Goal: Navigation & Orientation: Find specific page/section

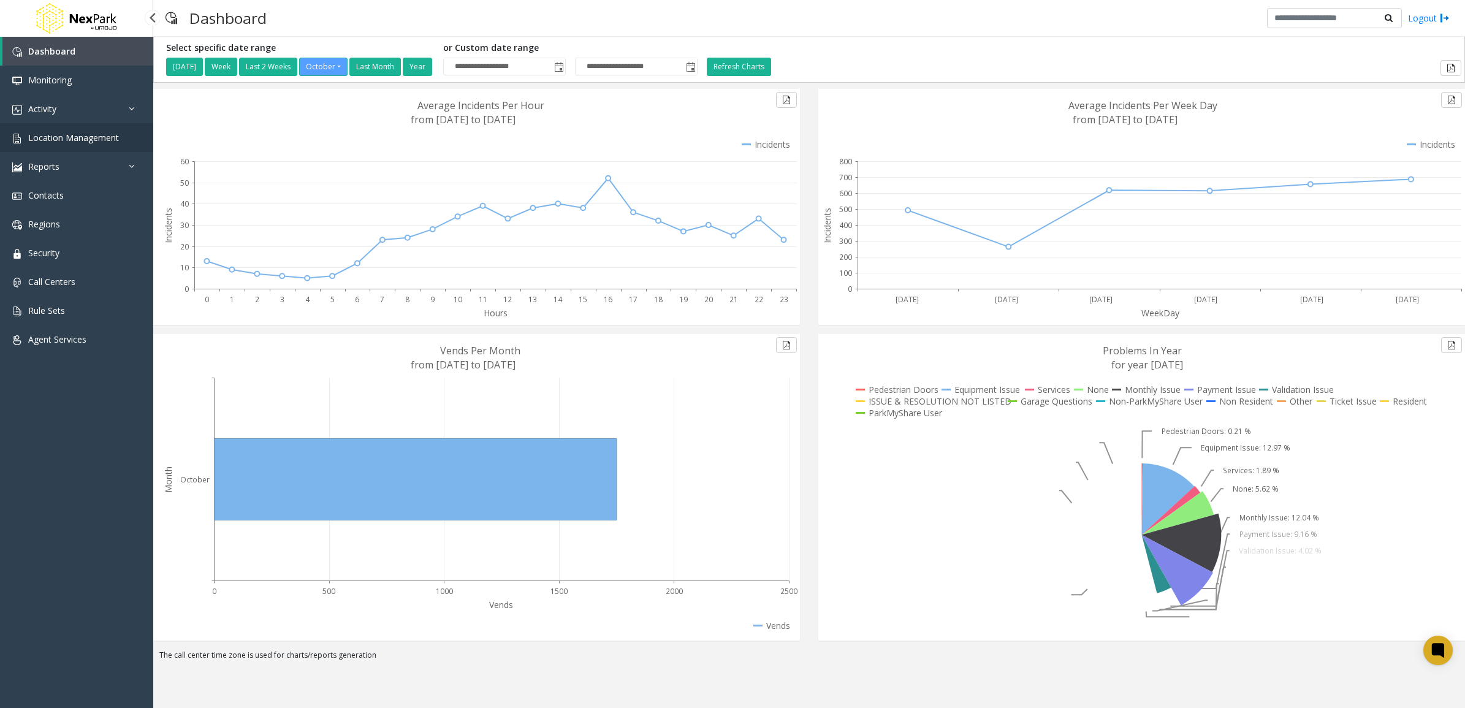
click at [69, 141] on span "Location Management" at bounding box center [73, 138] width 91 height 12
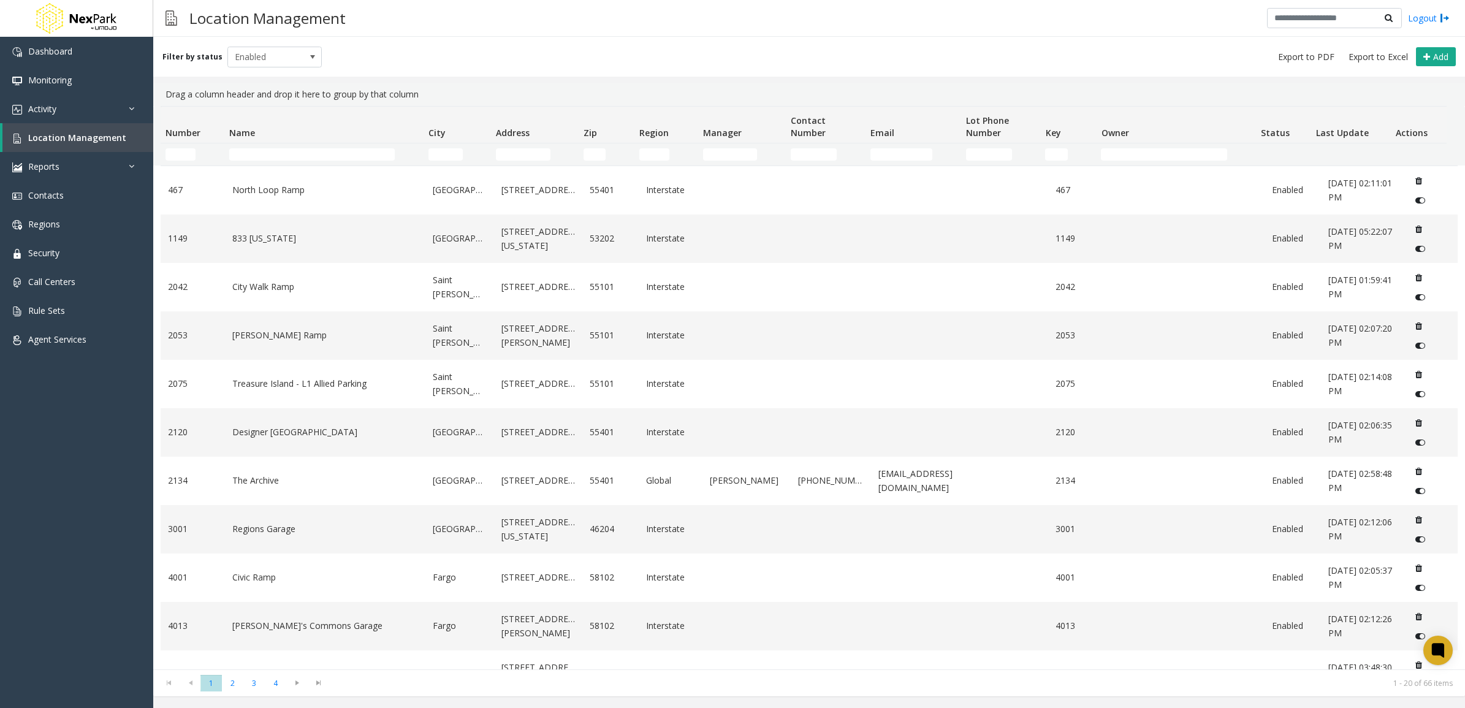
click at [298, 138] on th "Name" at bounding box center [323, 125] width 199 height 37
click at [292, 150] on input "Name Filter" at bounding box center [312, 154] width 166 height 12
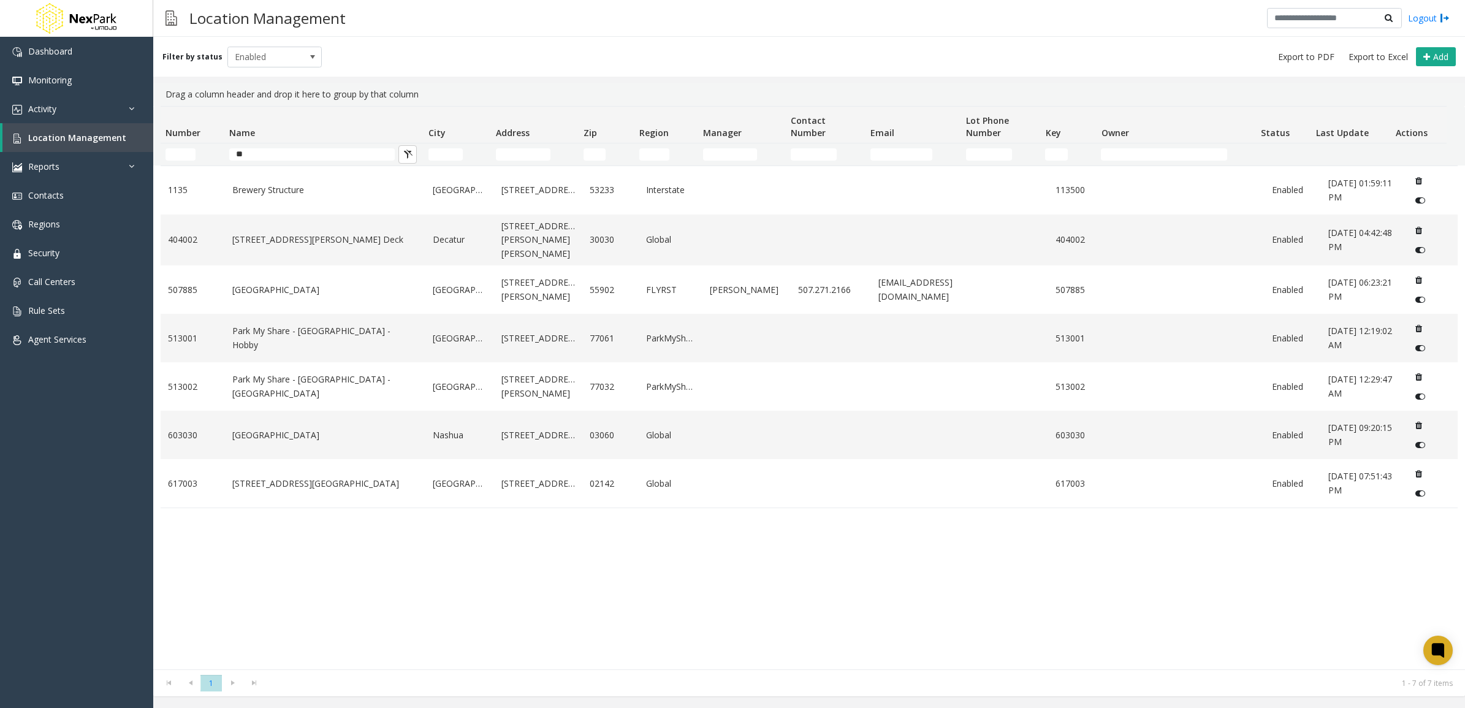
click at [378, 577] on div "1135 Brewery Structure [GEOGRAPHIC_DATA] [STREET_ADDRESS] Enabled [DATE] 01:59:…" at bounding box center [809, 418] width 1297 height 504
drag, startPoint x: 286, startPoint y: 151, endPoint x: 223, endPoint y: 152, distance: 63.8
click at [223, 152] on tr "**" at bounding box center [804, 154] width 1286 height 22
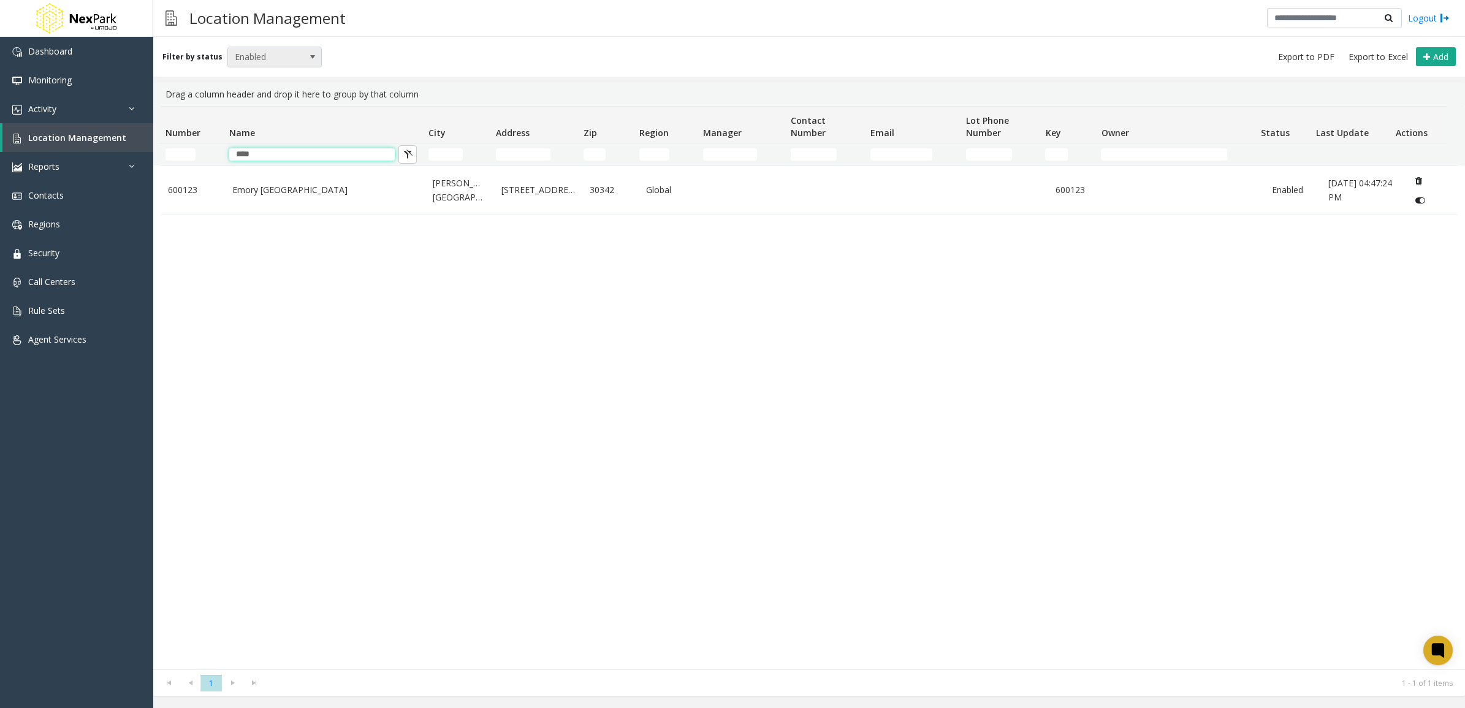
type input "****"
click at [276, 55] on span "Enabled" at bounding box center [265, 57] width 75 height 20
click at [273, 78] on li "All" at bounding box center [269, 77] width 91 height 17
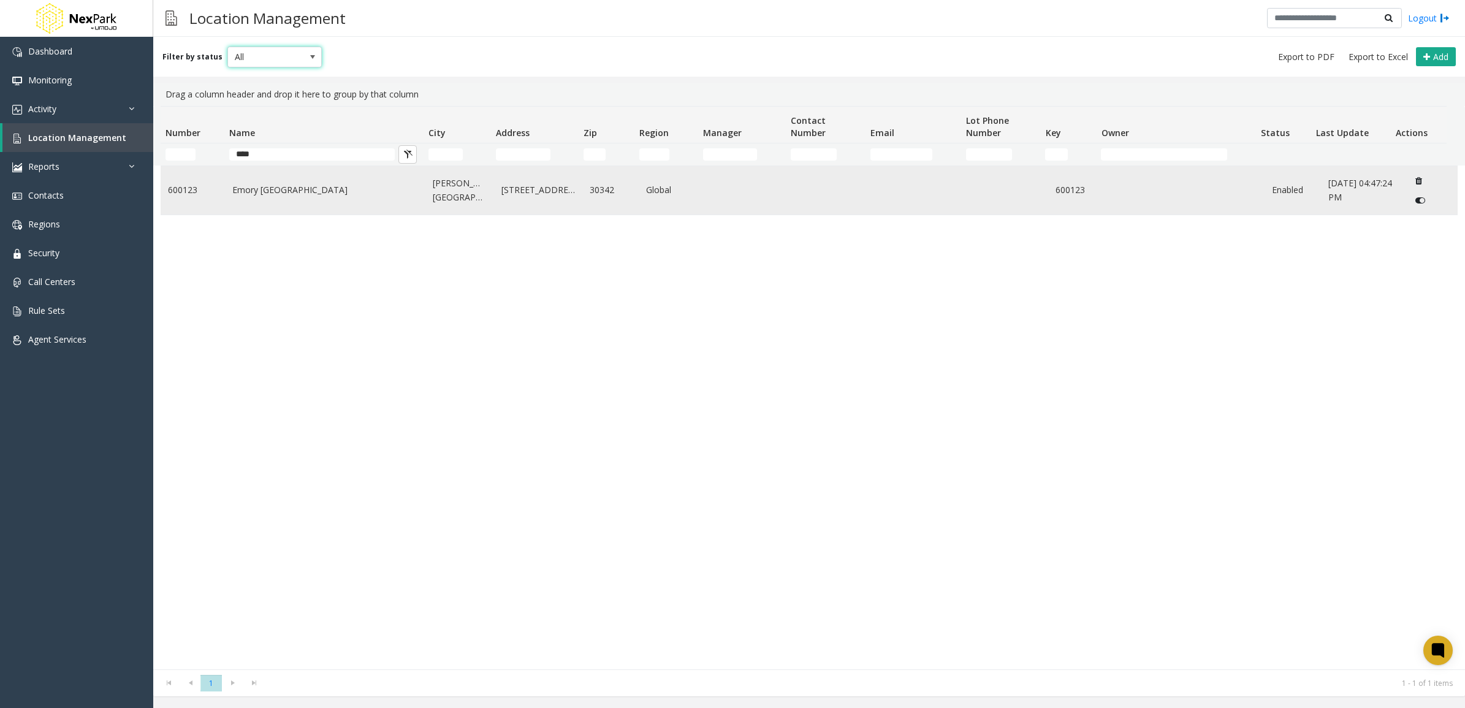
click at [341, 195] on link "Emory [GEOGRAPHIC_DATA]" at bounding box center [325, 189] width 186 height 13
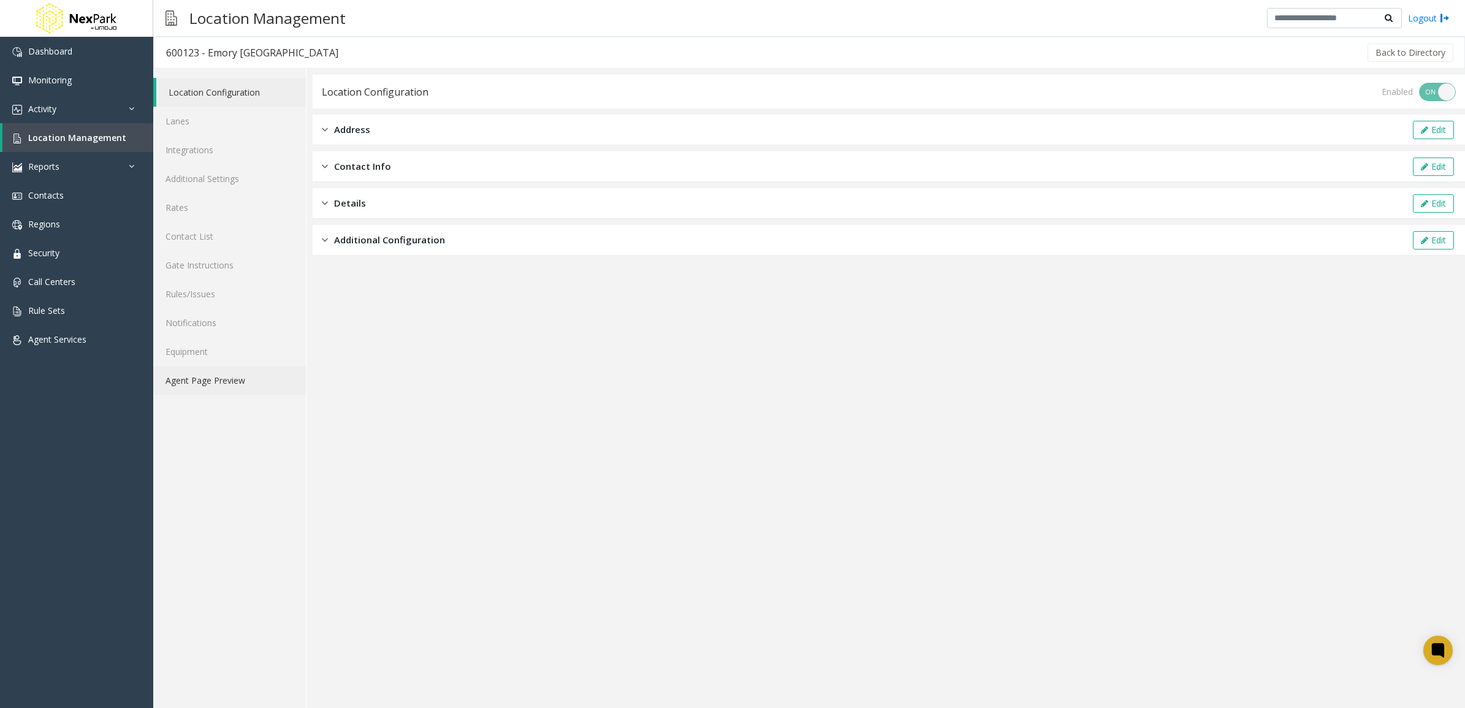
click at [226, 372] on link "Agent Page Preview" at bounding box center [229, 380] width 153 height 29
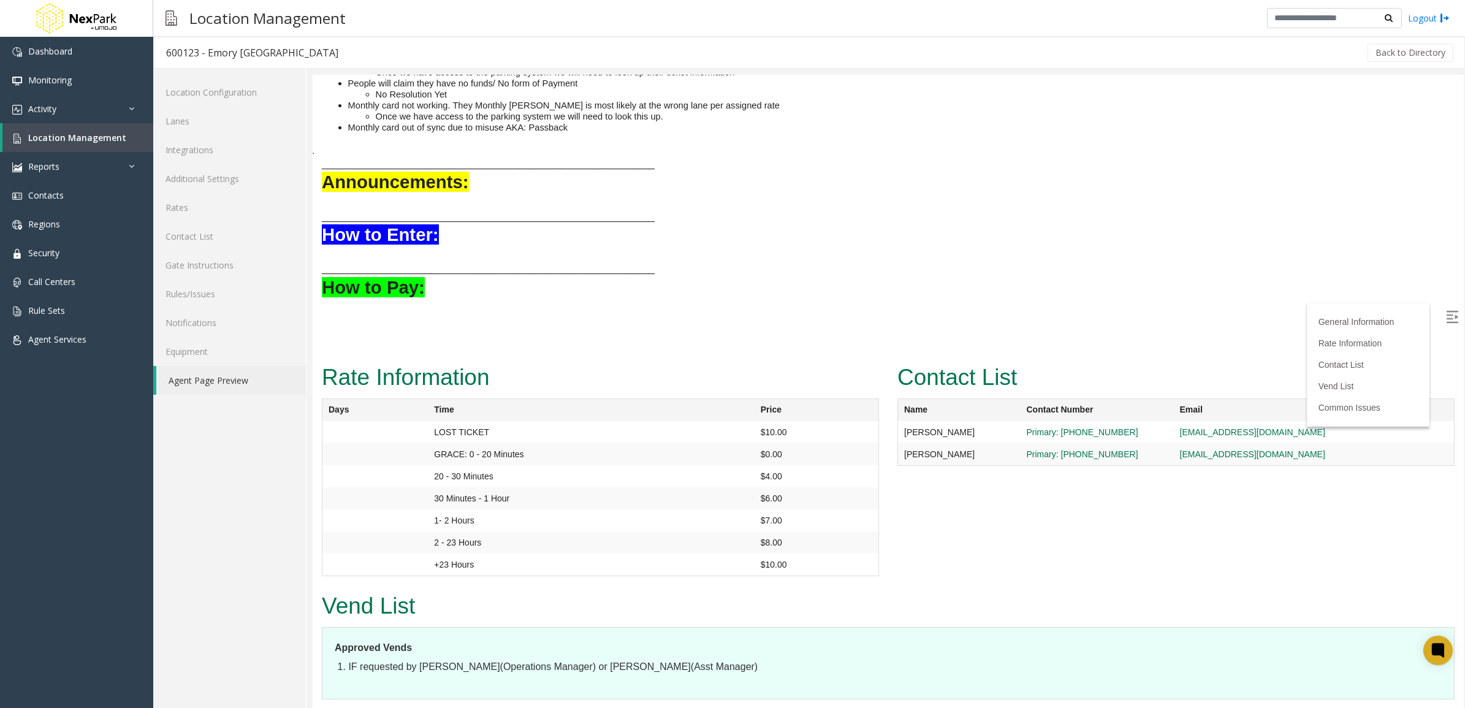
scroll to position [127, 0]
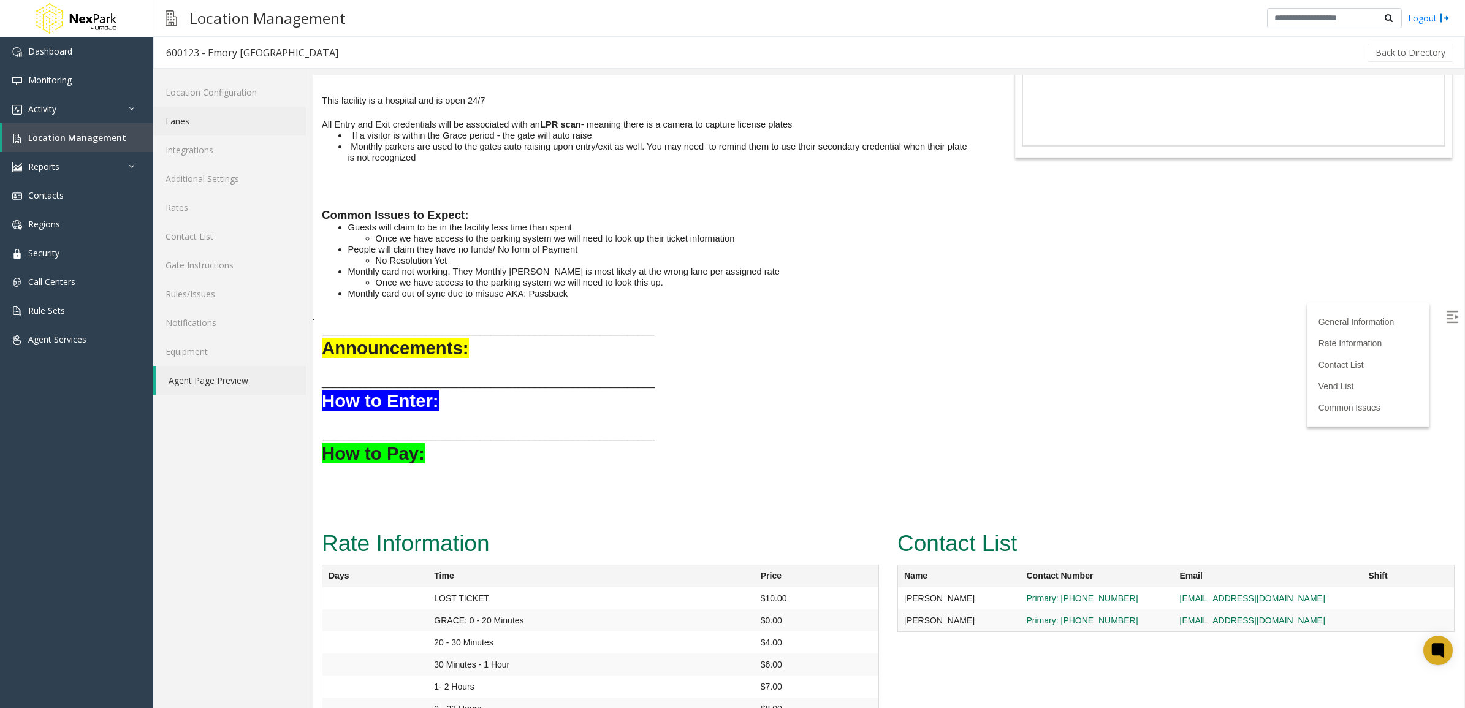
click at [216, 129] on link "Lanes" at bounding box center [229, 121] width 153 height 29
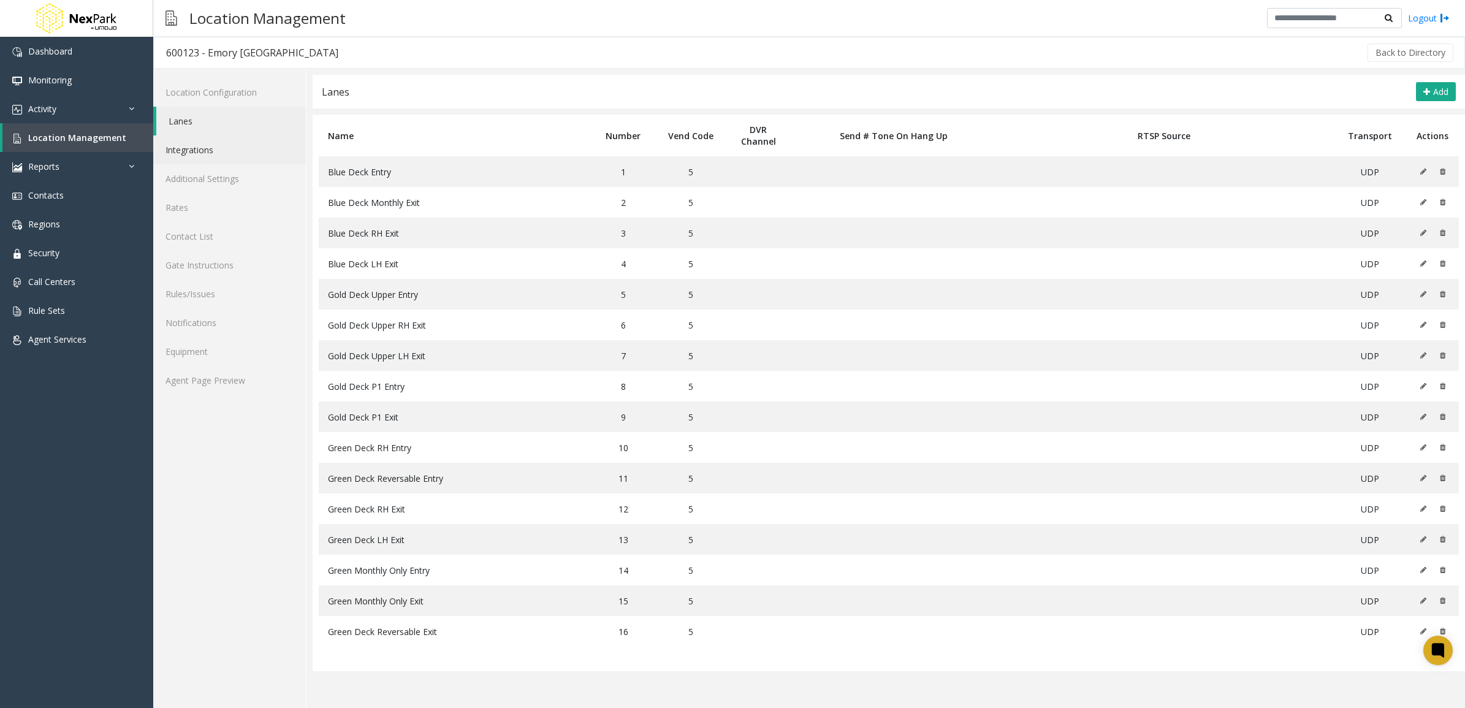
click at [209, 142] on link "Integrations" at bounding box center [229, 149] width 153 height 29
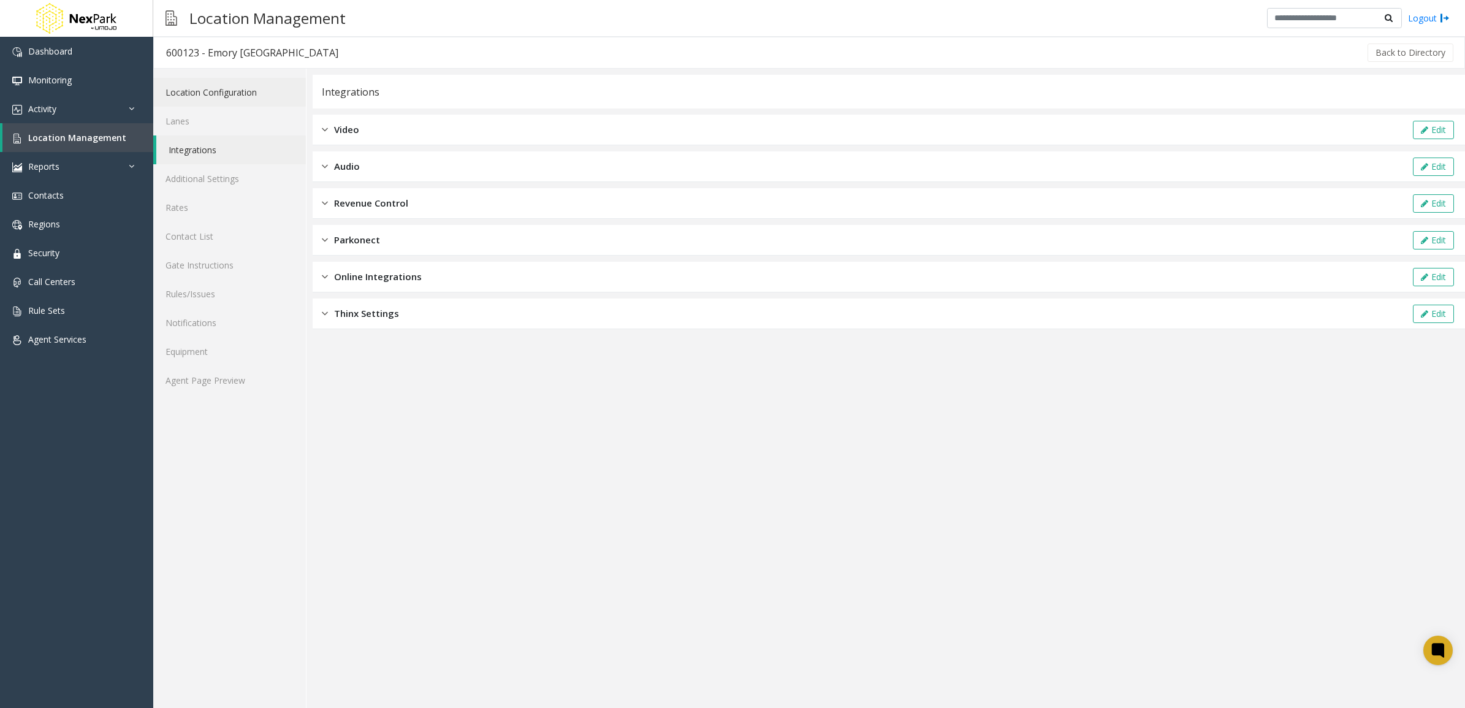
click at [215, 91] on link "Location Configuration" at bounding box center [229, 92] width 153 height 29
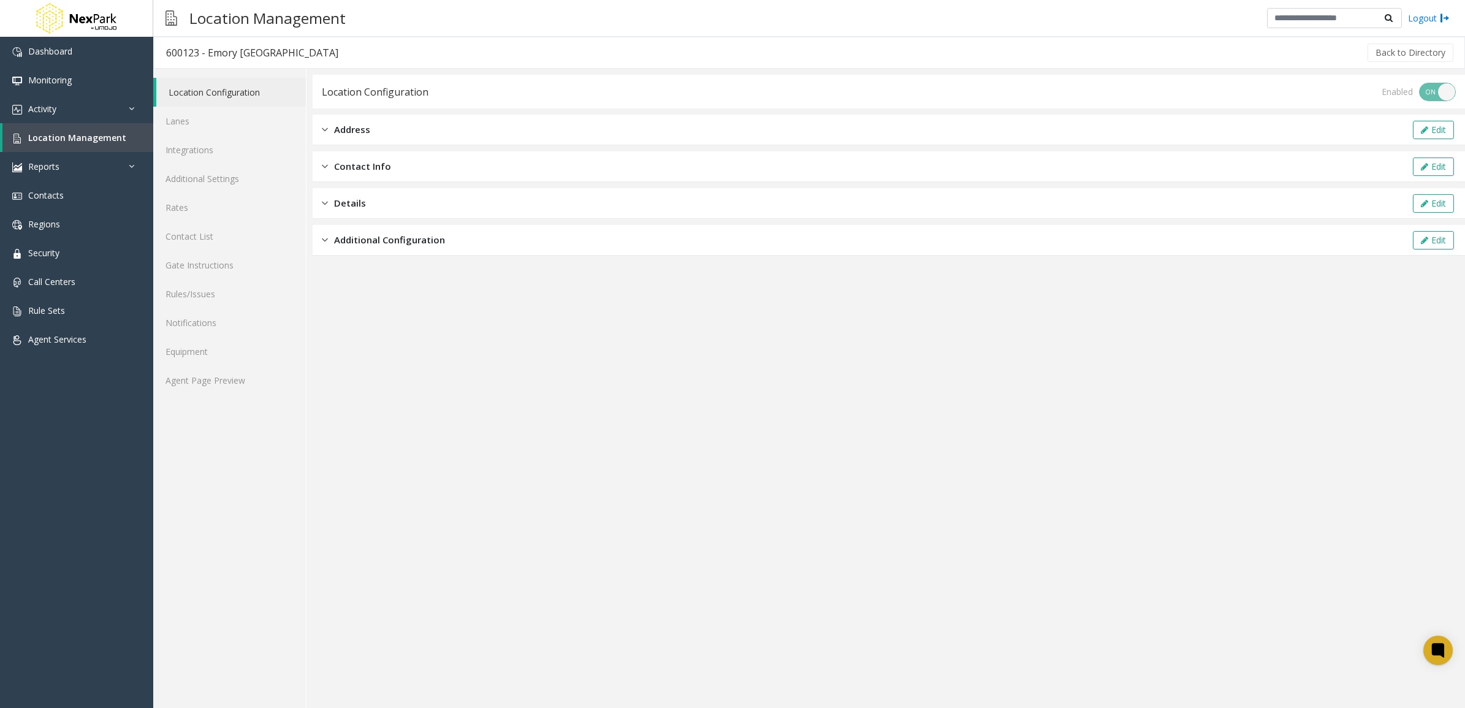
click at [347, 127] on span "Address" at bounding box center [352, 130] width 36 height 14
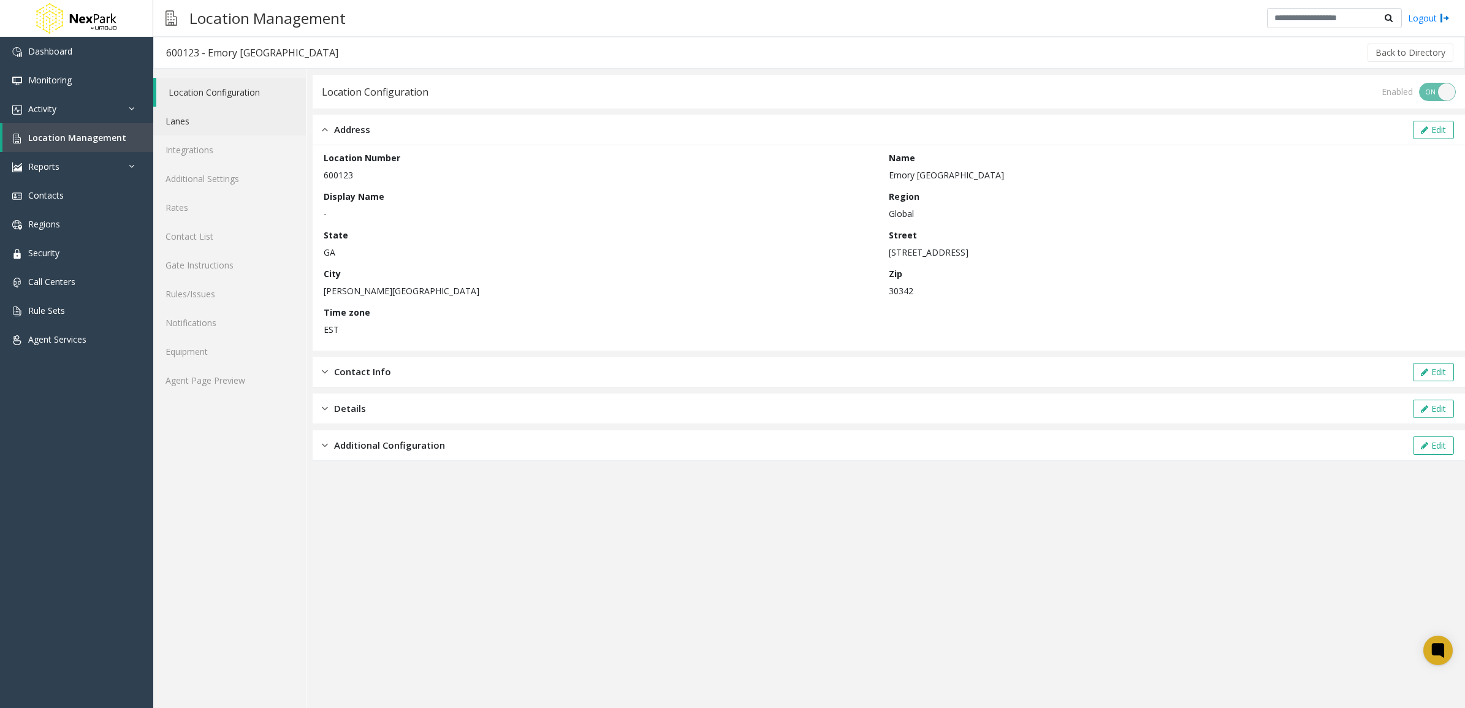
click at [218, 117] on link "Lanes" at bounding box center [229, 121] width 153 height 29
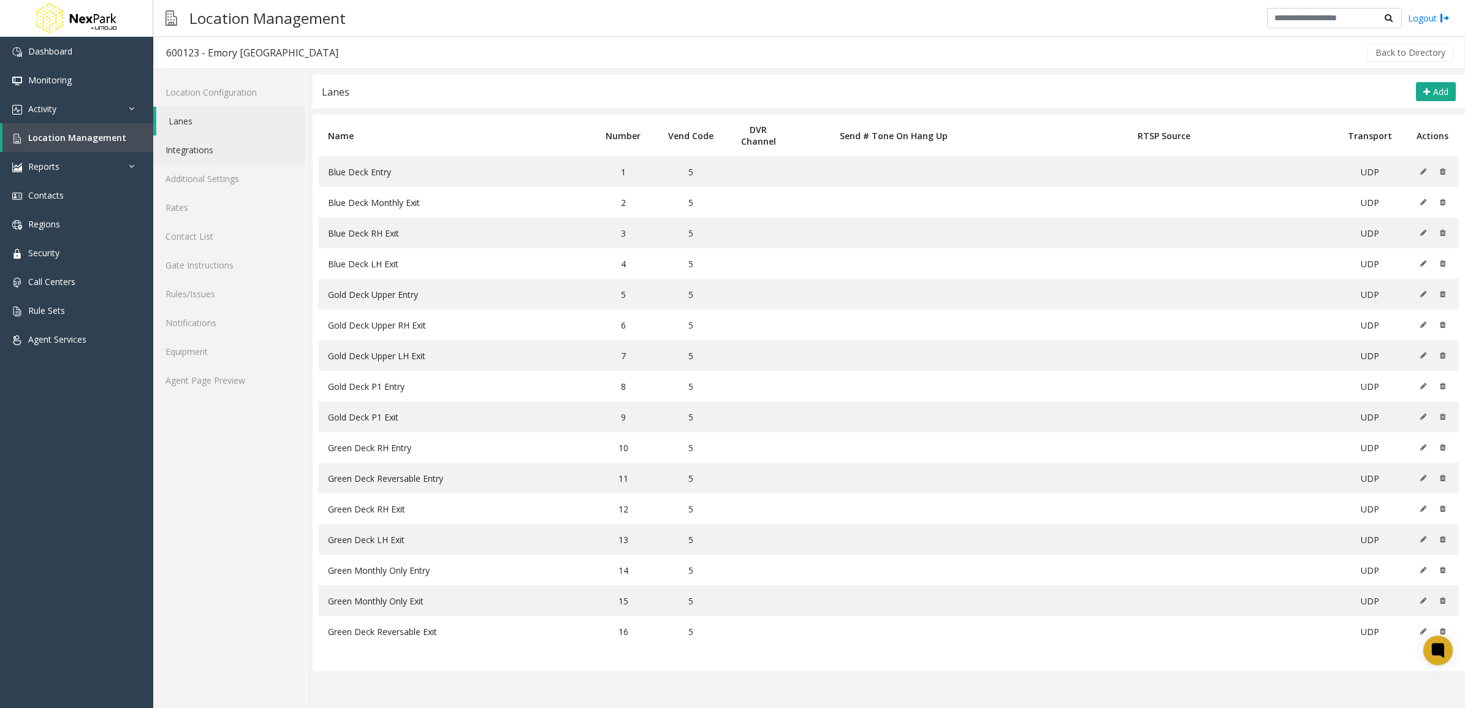
click at [218, 147] on link "Integrations" at bounding box center [229, 149] width 153 height 29
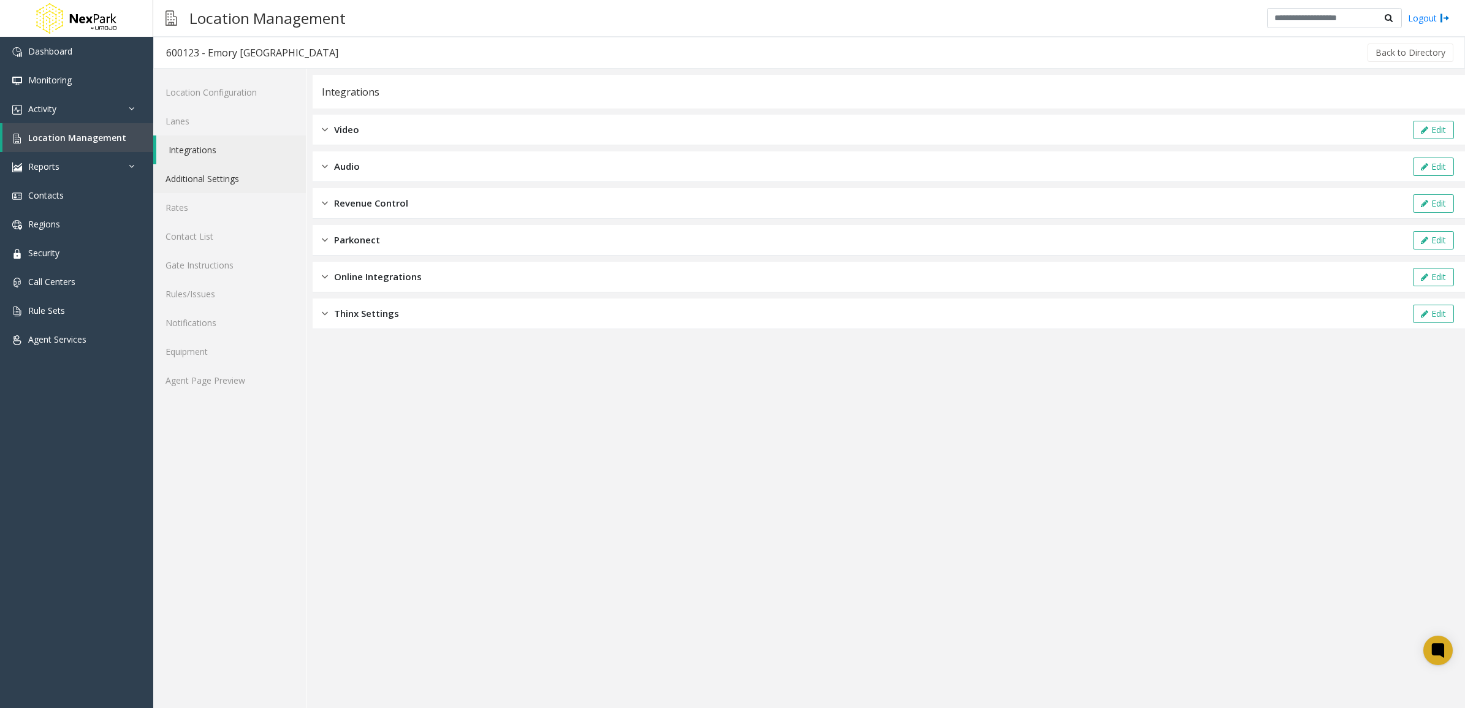
click at [219, 173] on link "Additional Settings" at bounding box center [229, 178] width 153 height 29
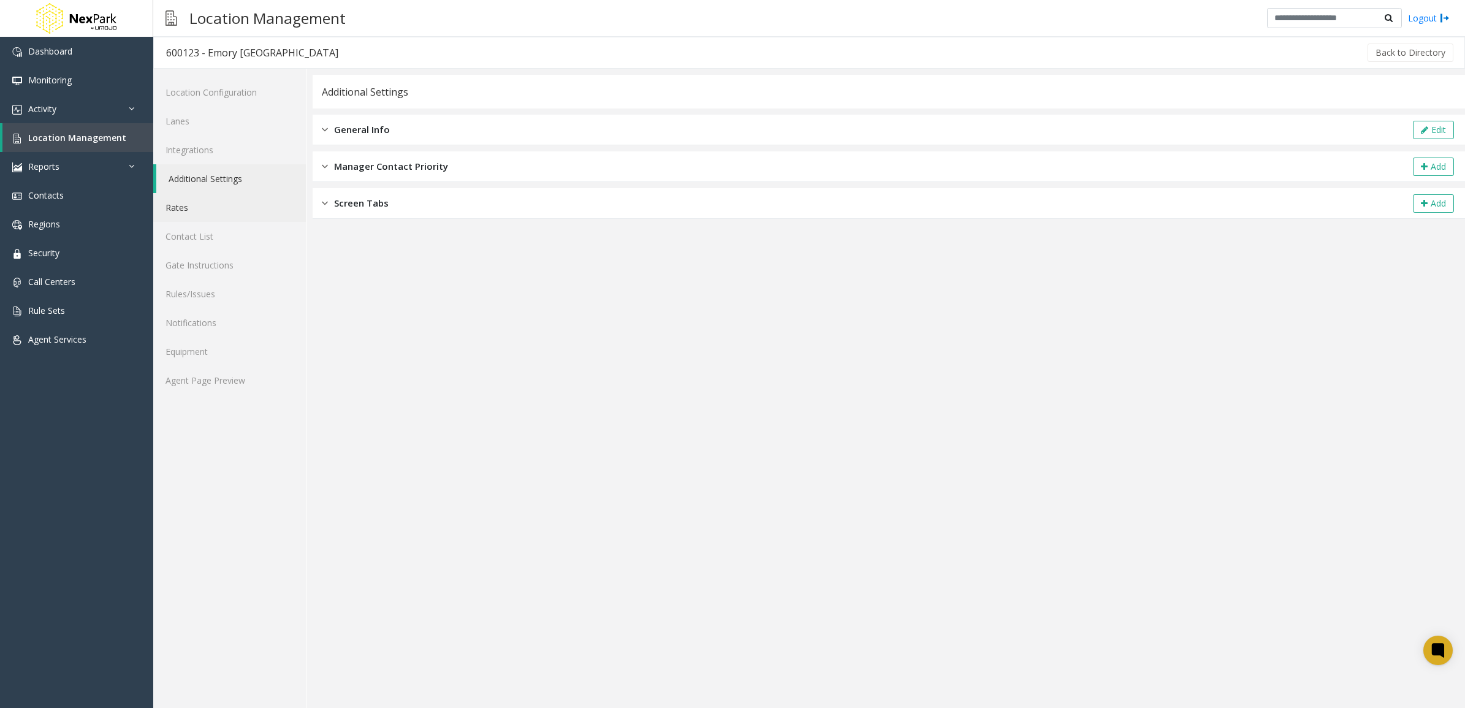
click at [219, 204] on link "Rates" at bounding box center [229, 207] width 153 height 29
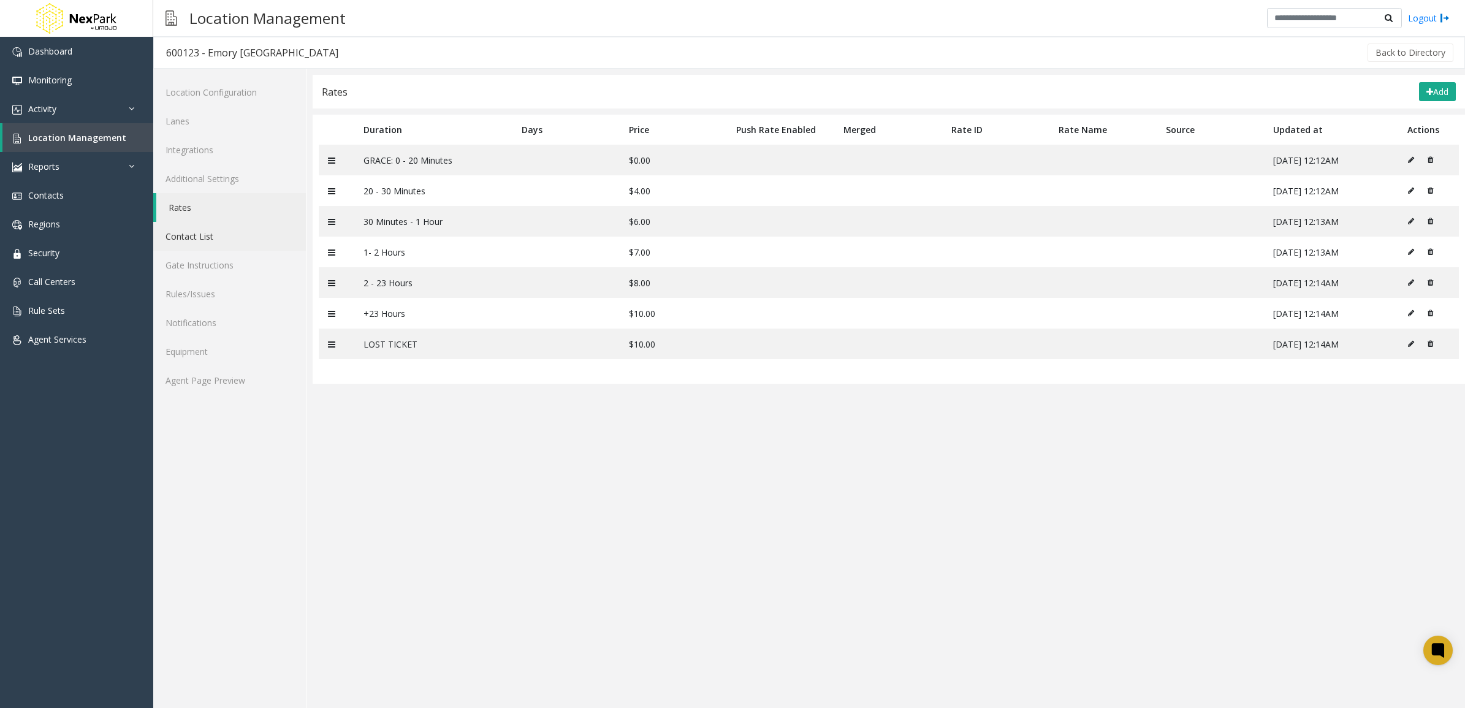
click at [219, 237] on link "Contact List" at bounding box center [229, 236] width 153 height 29
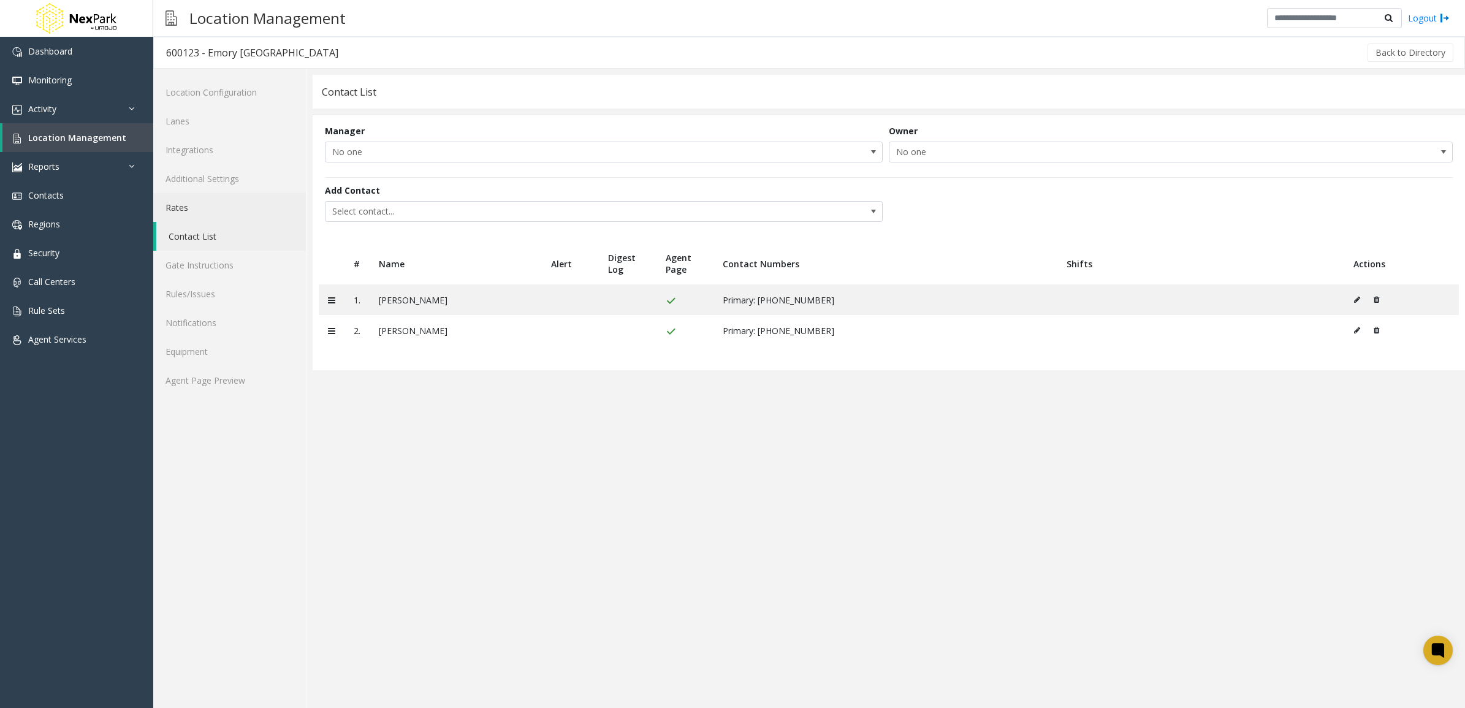
click at [219, 213] on link "Rates" at bounding box center [229, 207] width 153 height 29
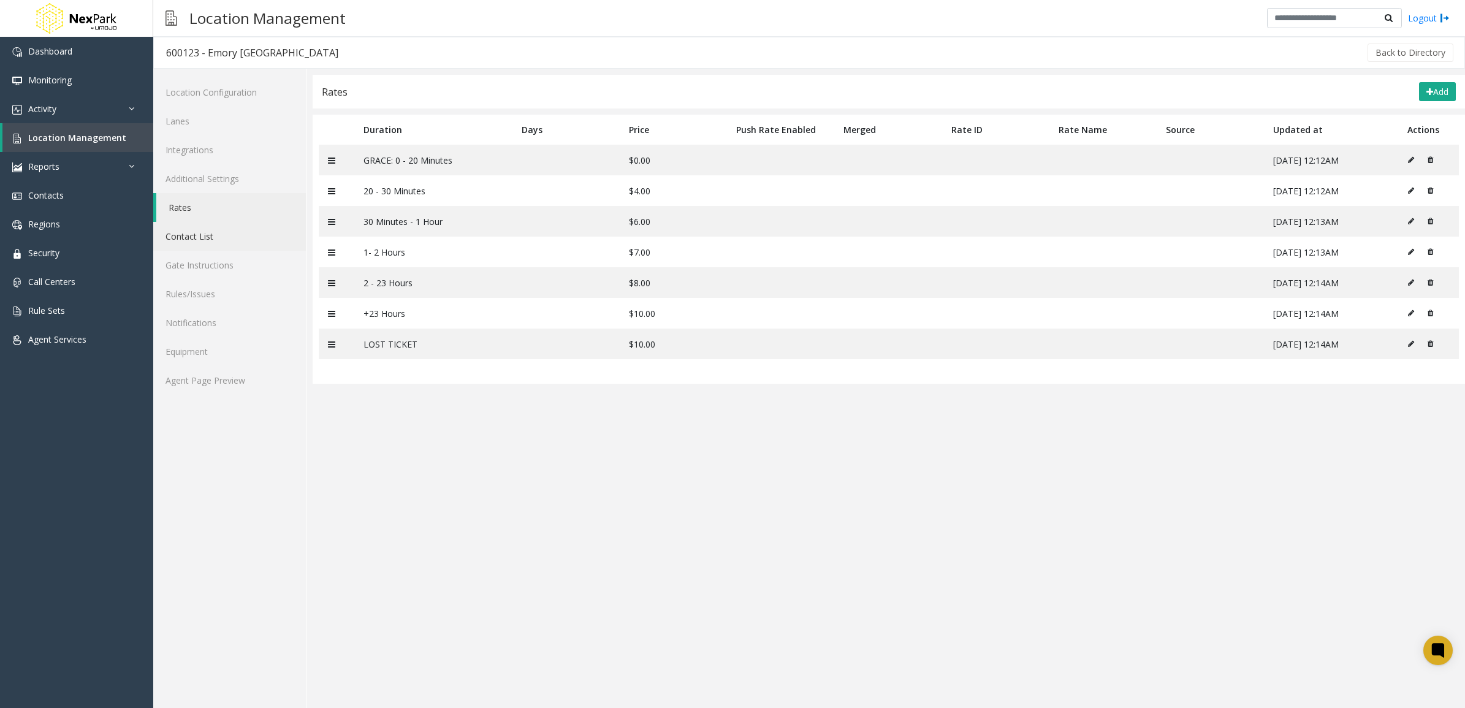
click at [218, 228] on link "Contact List" at bounding box center [229, 236] width 153 height 29
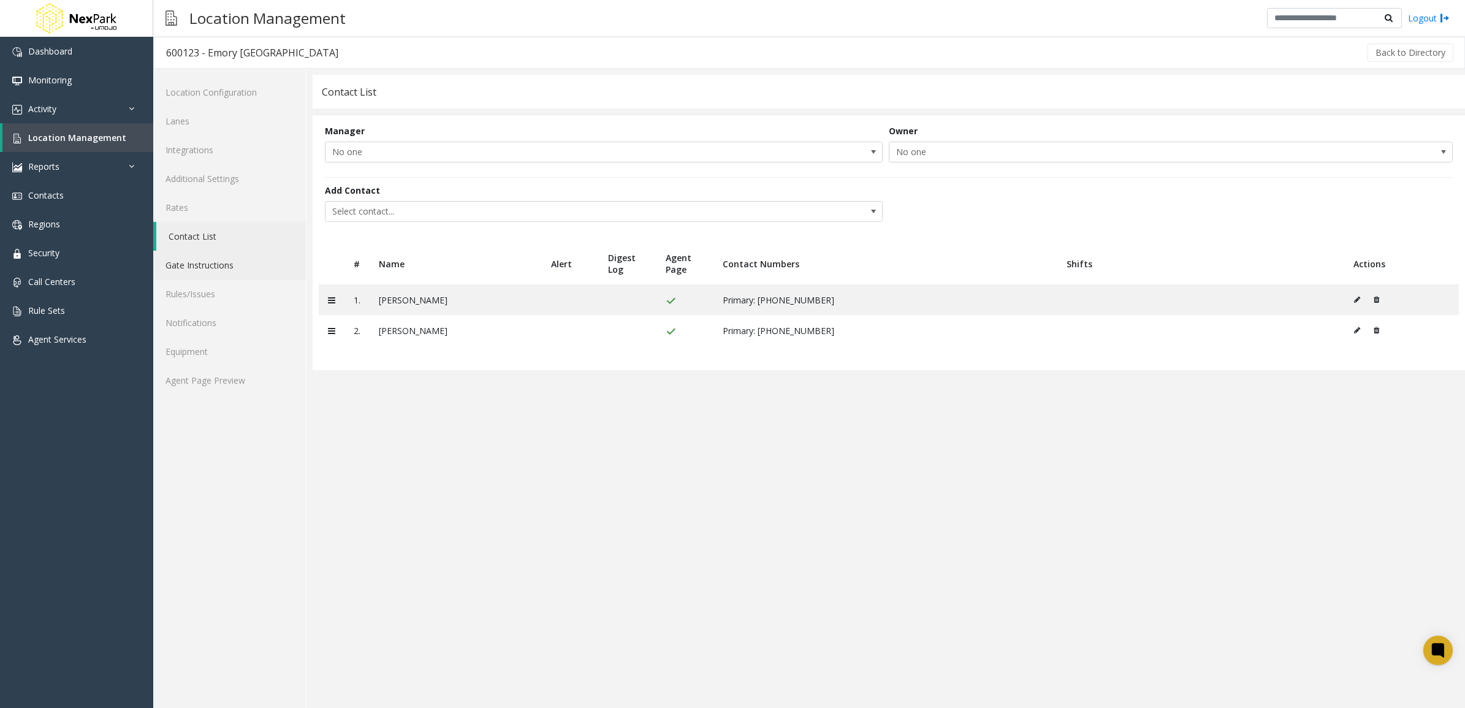
click at [213, 259] on link "Gate Instructions" at bounding box center [229, 265] width 153 height 29
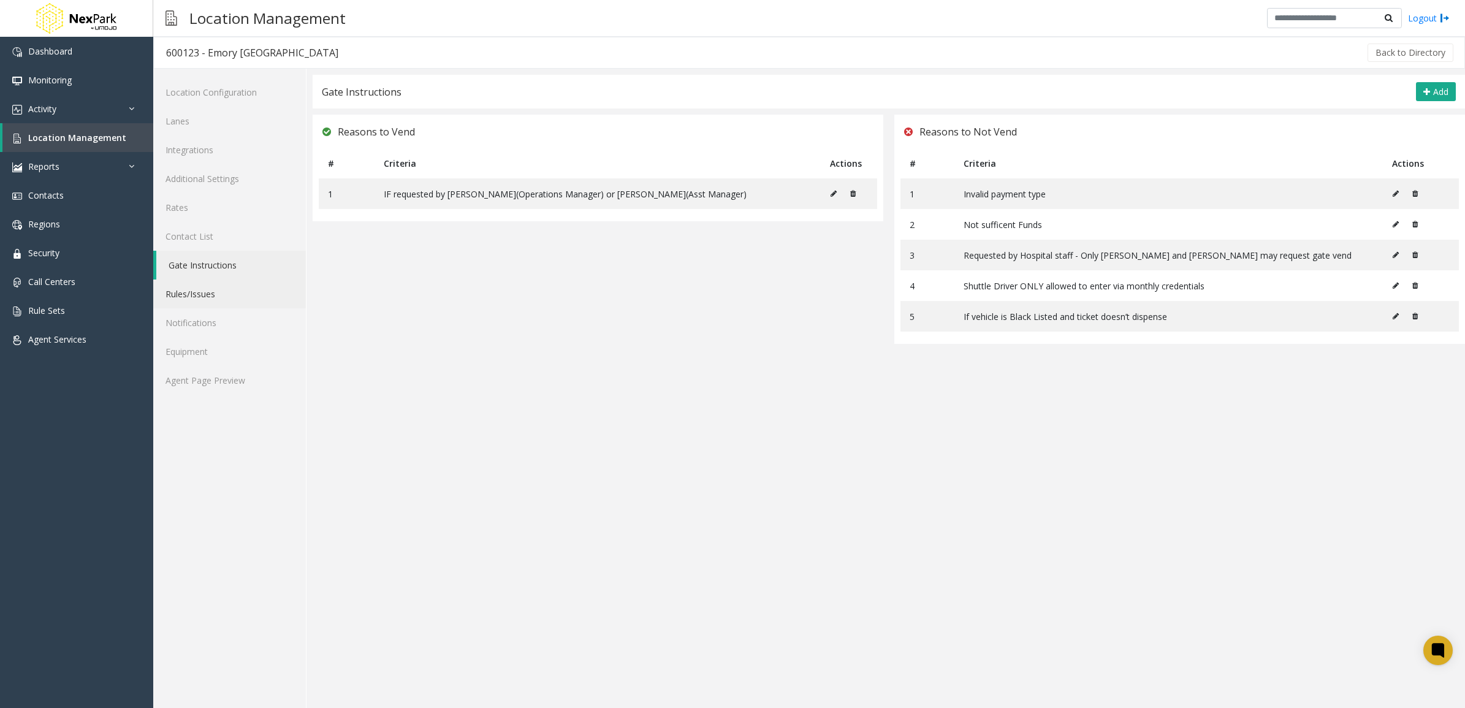
click at [215, 286] on link "Rules/Issues" at bounding box center [229, 294] width 153 height 29
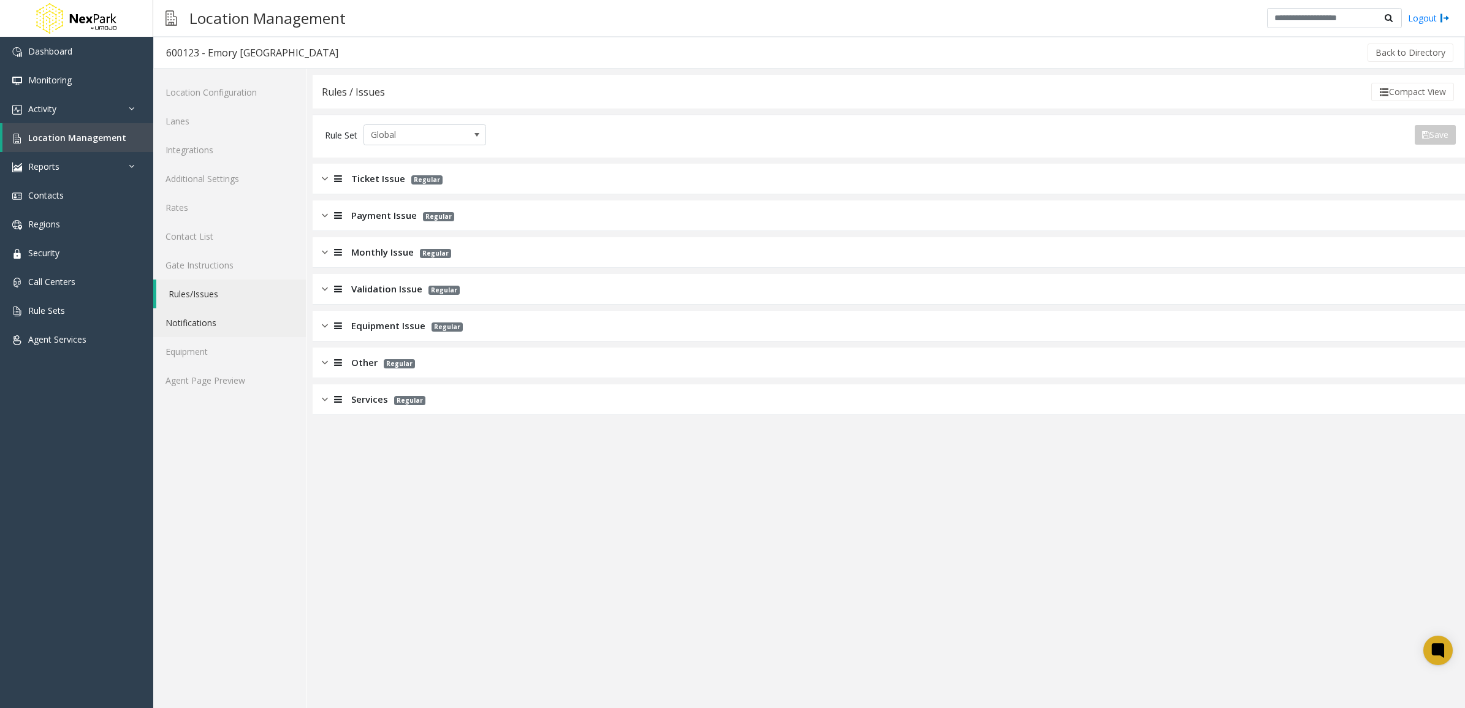
click at [215, 319] on link "Notifications" at bounding box center [229, 322] width 153 height 29
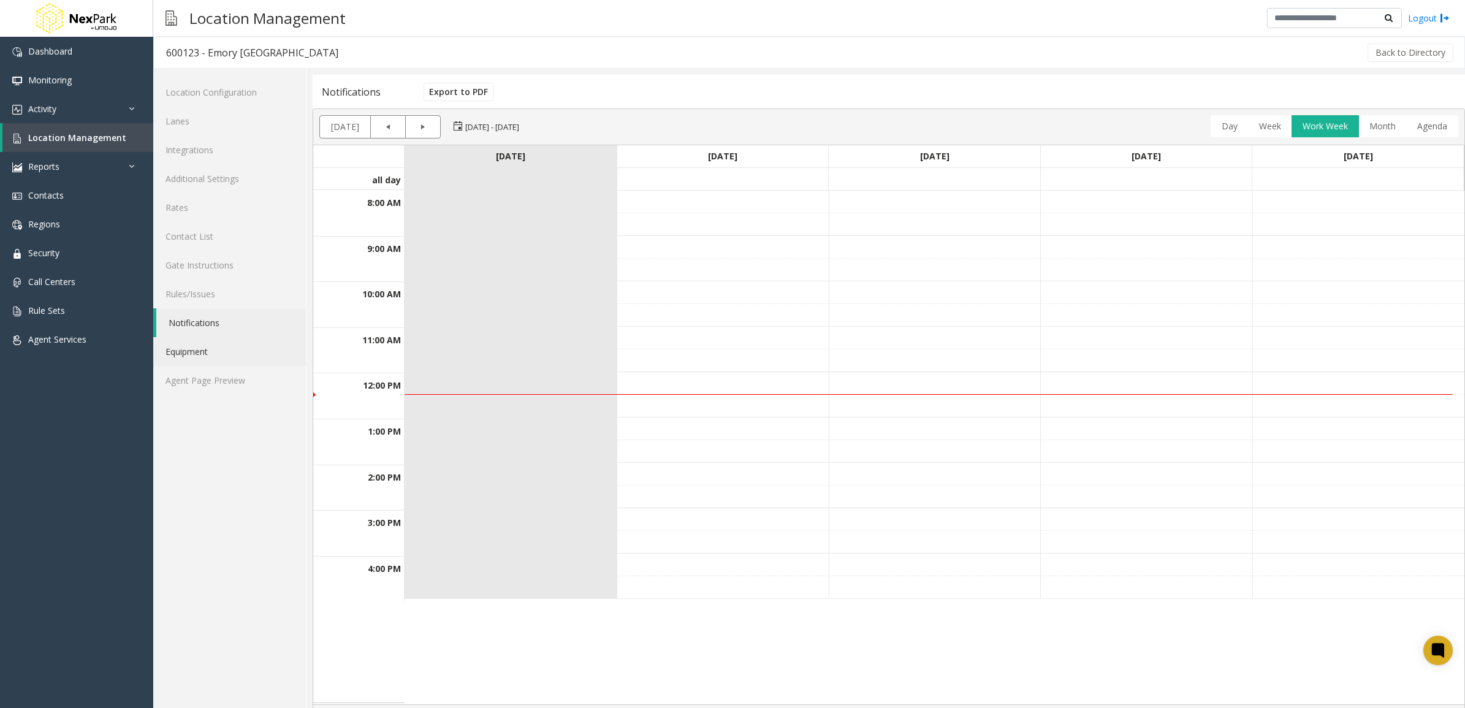
click at [215, 337] on link "Equipment" at bounding box center [229, 351] width 153 height 29
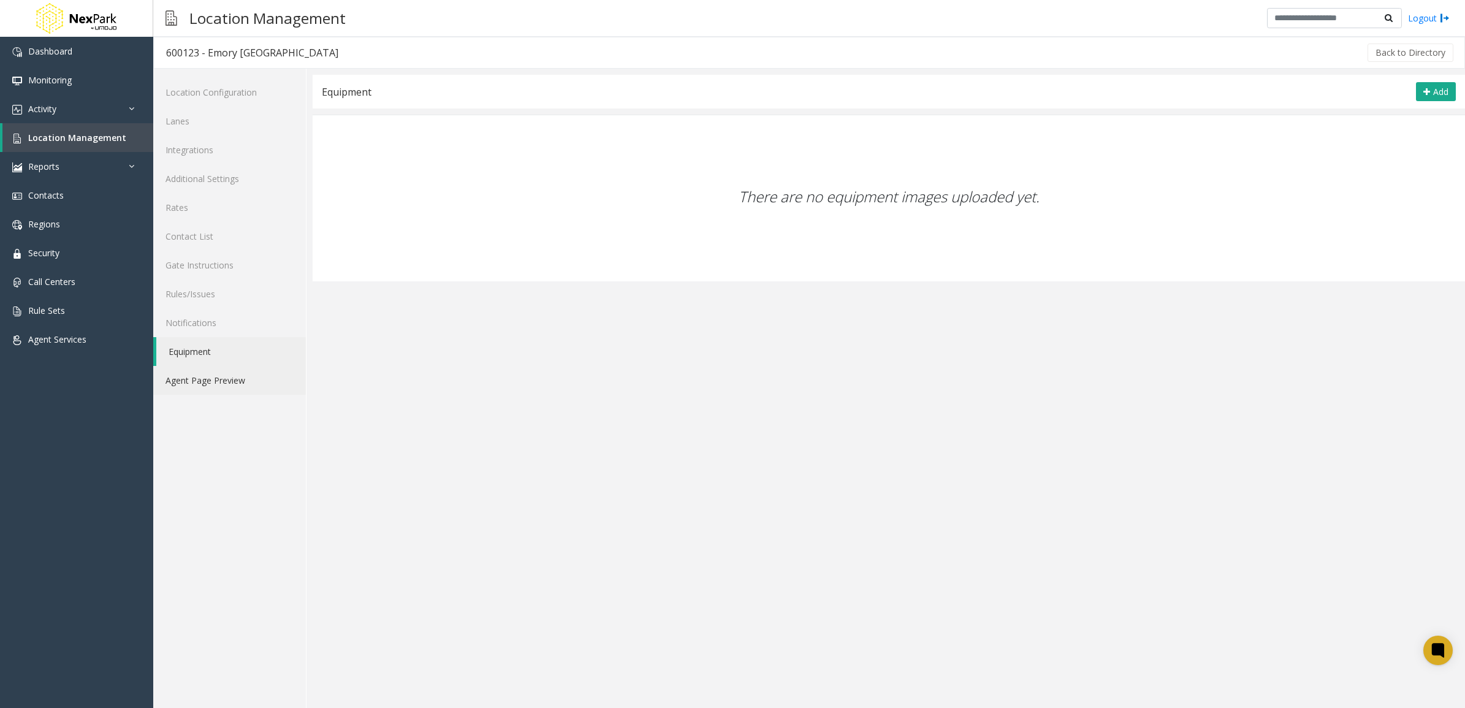
click at [231, 377] on link "Agent Page Preview" at bounding box center [229, 380] width 153 height 29
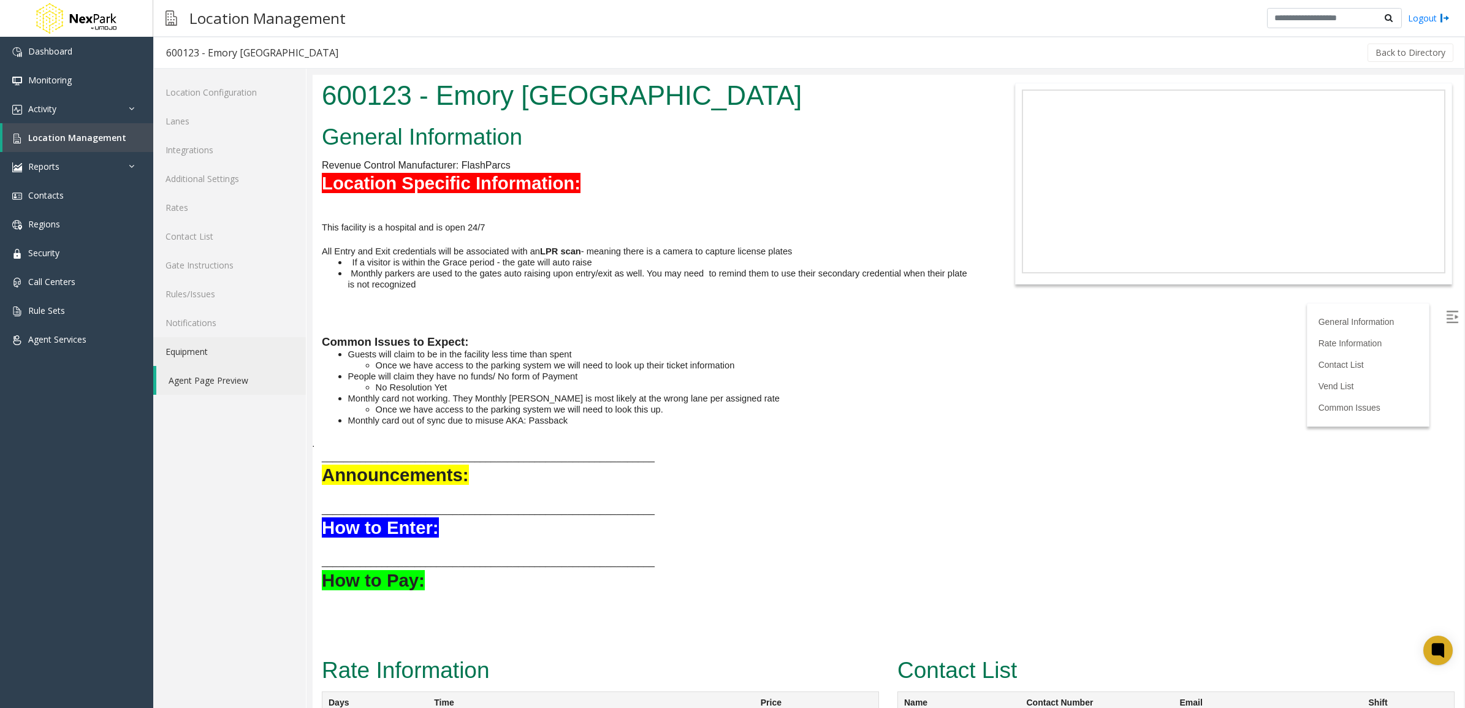
click at [225, 349] on link "Equipment" at bounding box center [229, 351] width 153 height 29
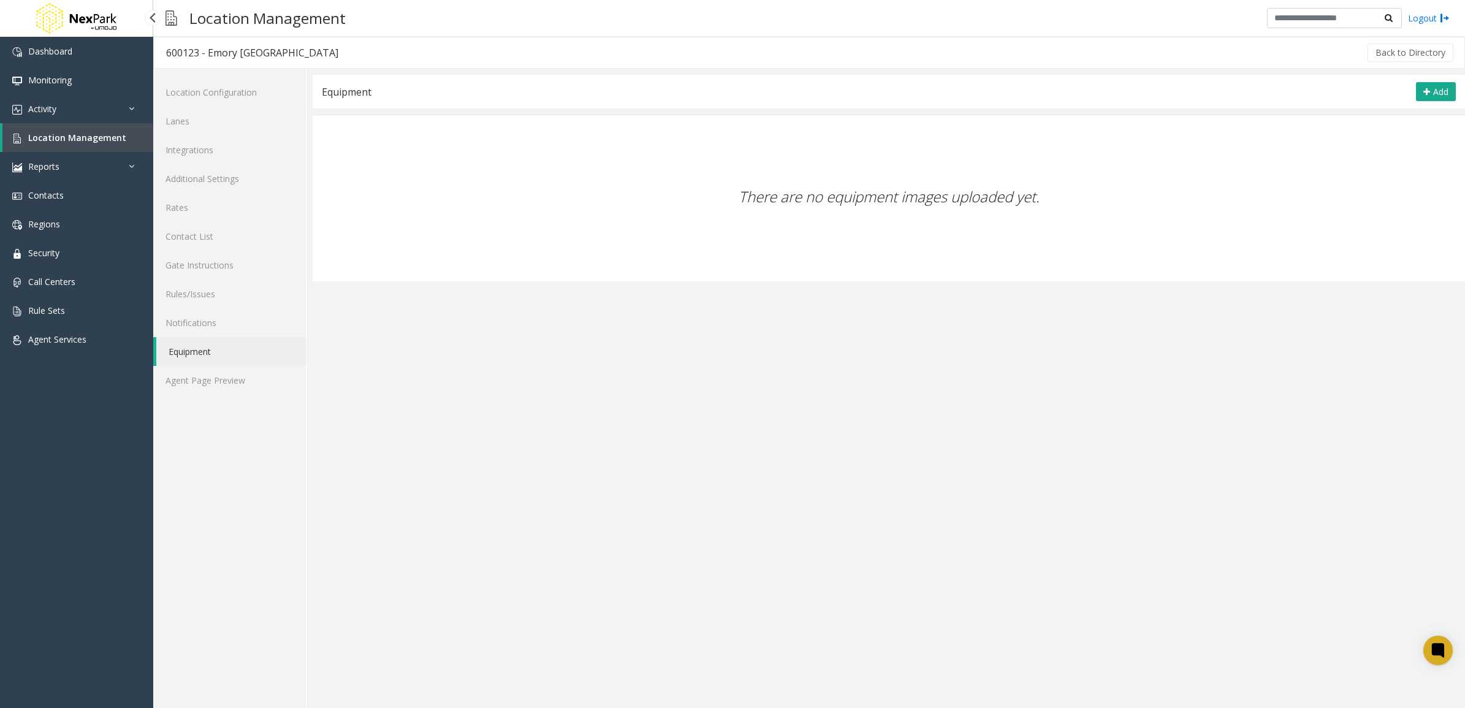
click at [75, 132] on span "Location Management" at bounding box center [77, 138] width 98 height 12
